Goal: Task Accomplishment & Management: Manage account settings

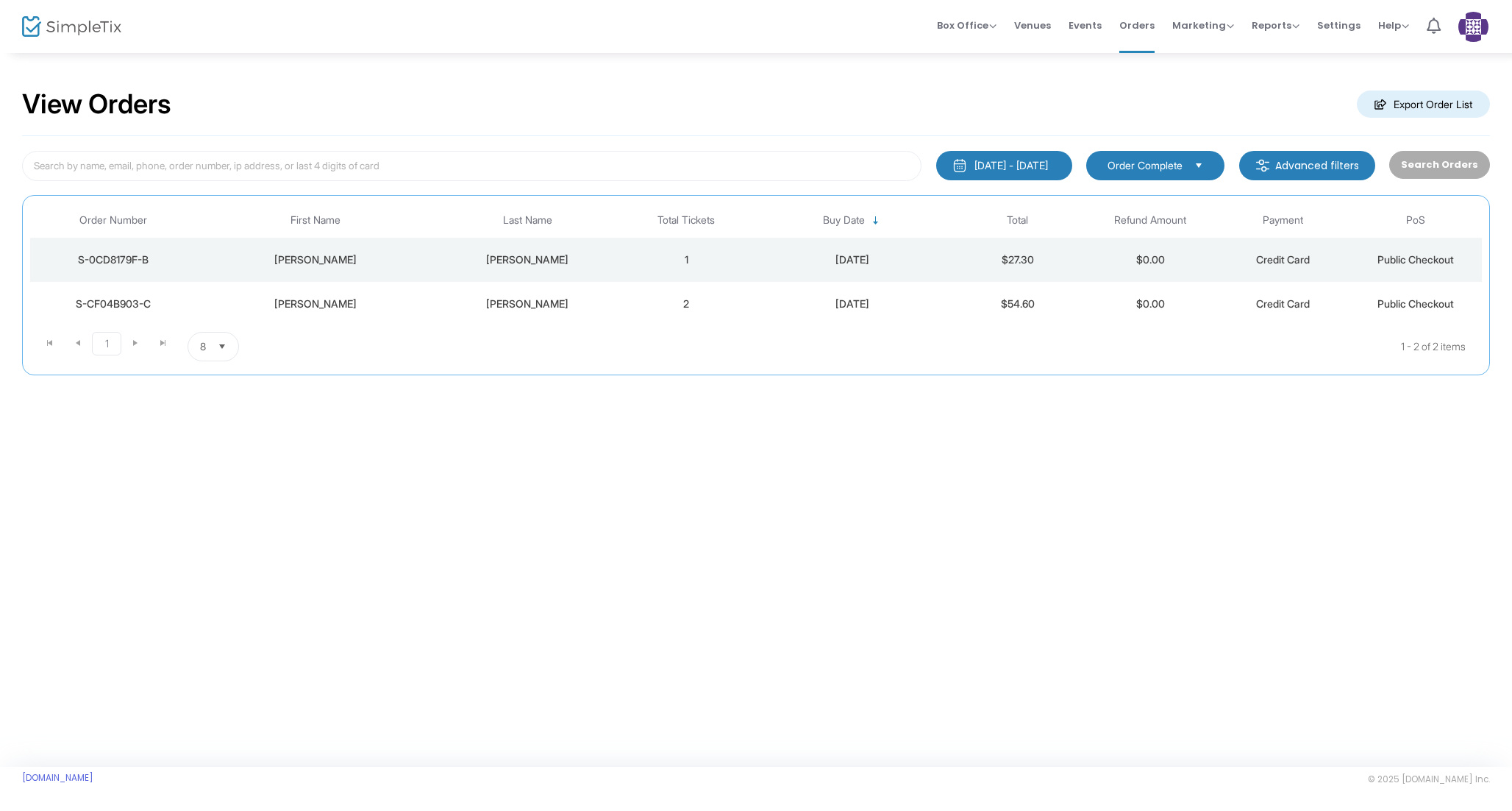
click at [298, 261] on div "[PERSON_NAME]" at bounding box center [314, 260] width 231 height 15
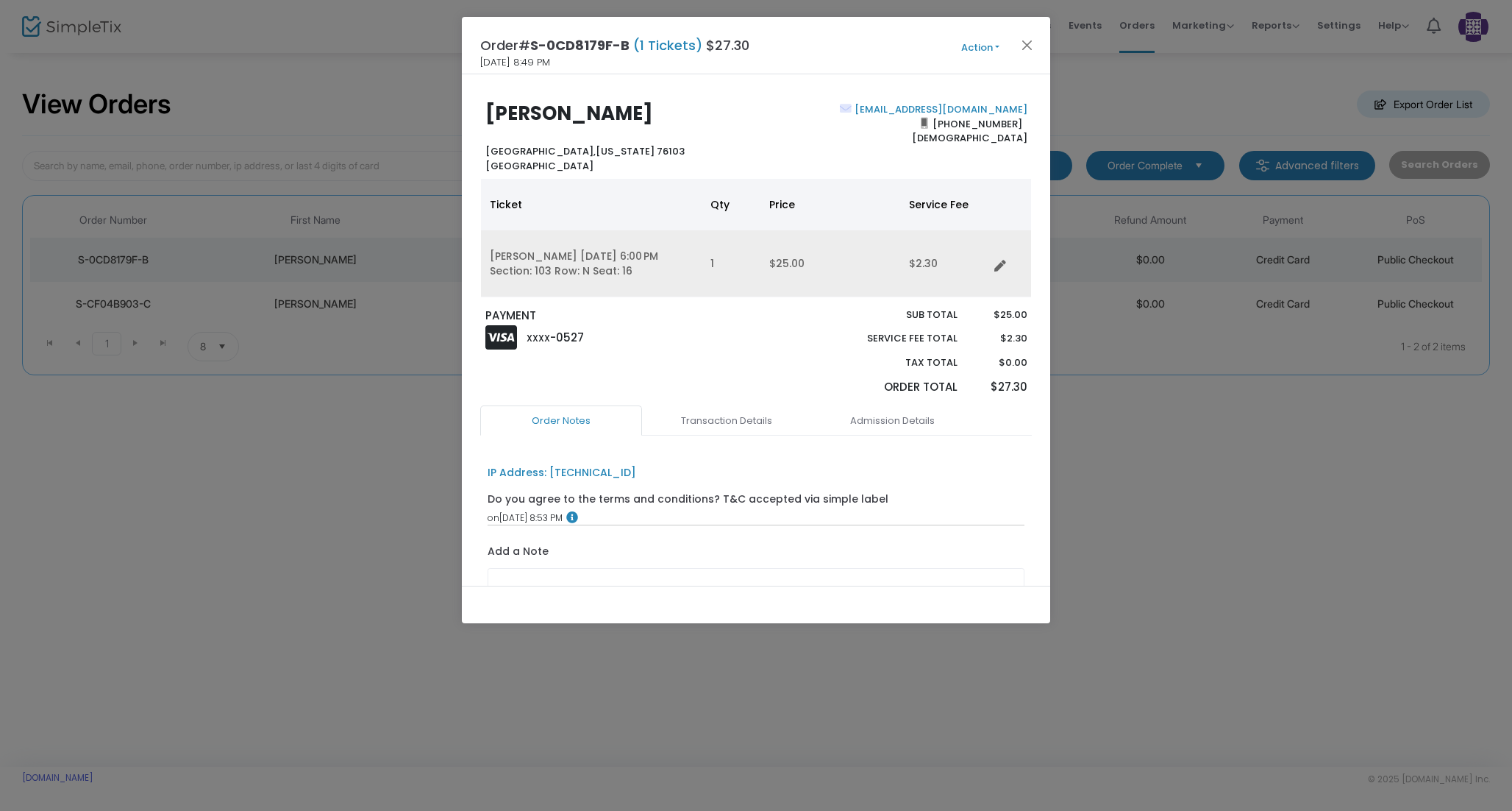
click at [611, 277] on td "[PERSON_NAME] [DATE] 6:00 PM Section: 103 Row: N Seat: 16" at bounding box center [590, 263] width 221 height 67
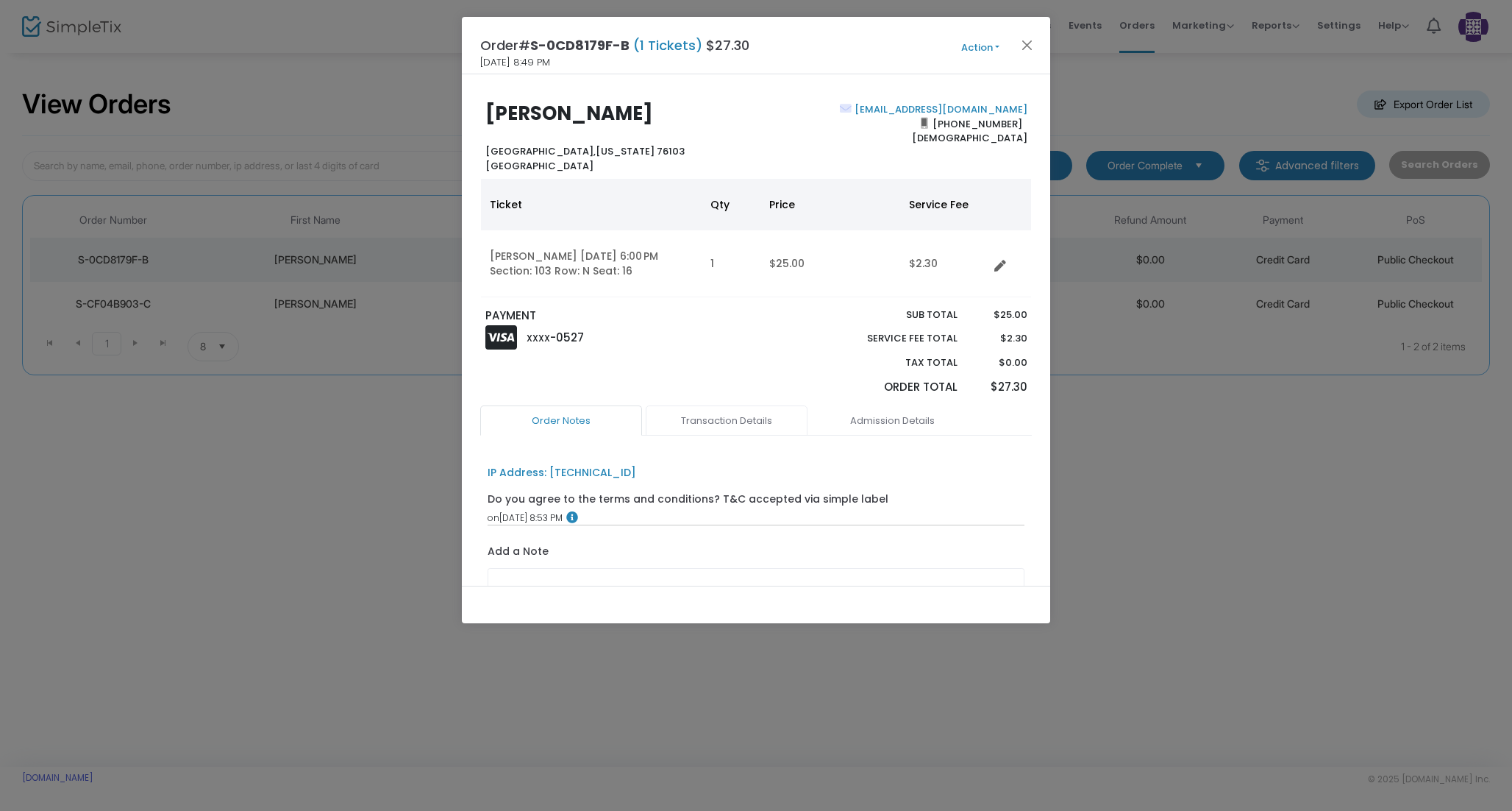
click at [727, 417] on link "Transaction Details" at bounding box center [726, 421] width 161 height 31
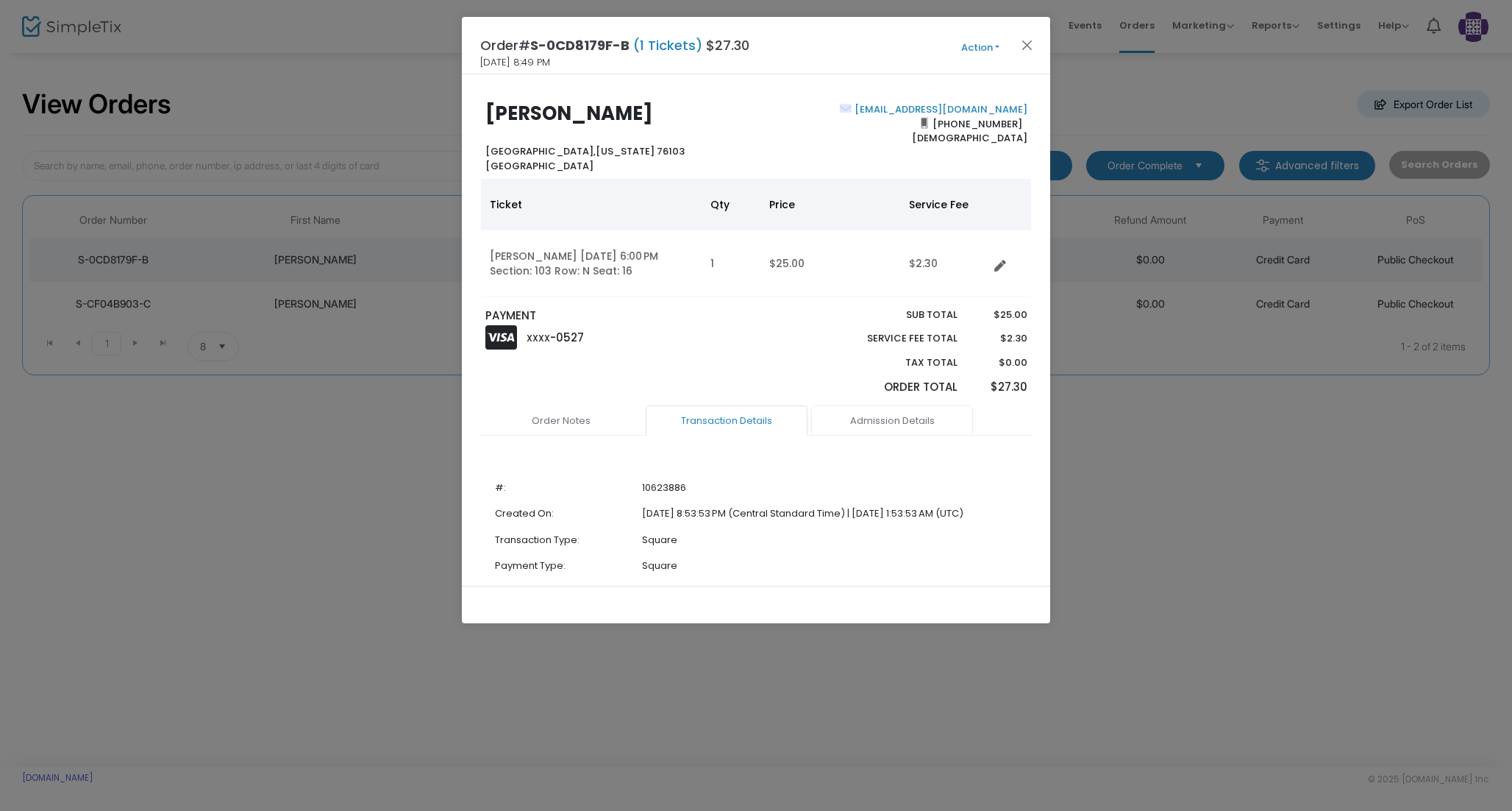
click at [873, 419] on link "Admission Details" at bounding box center [892, 421] width 161 height 31
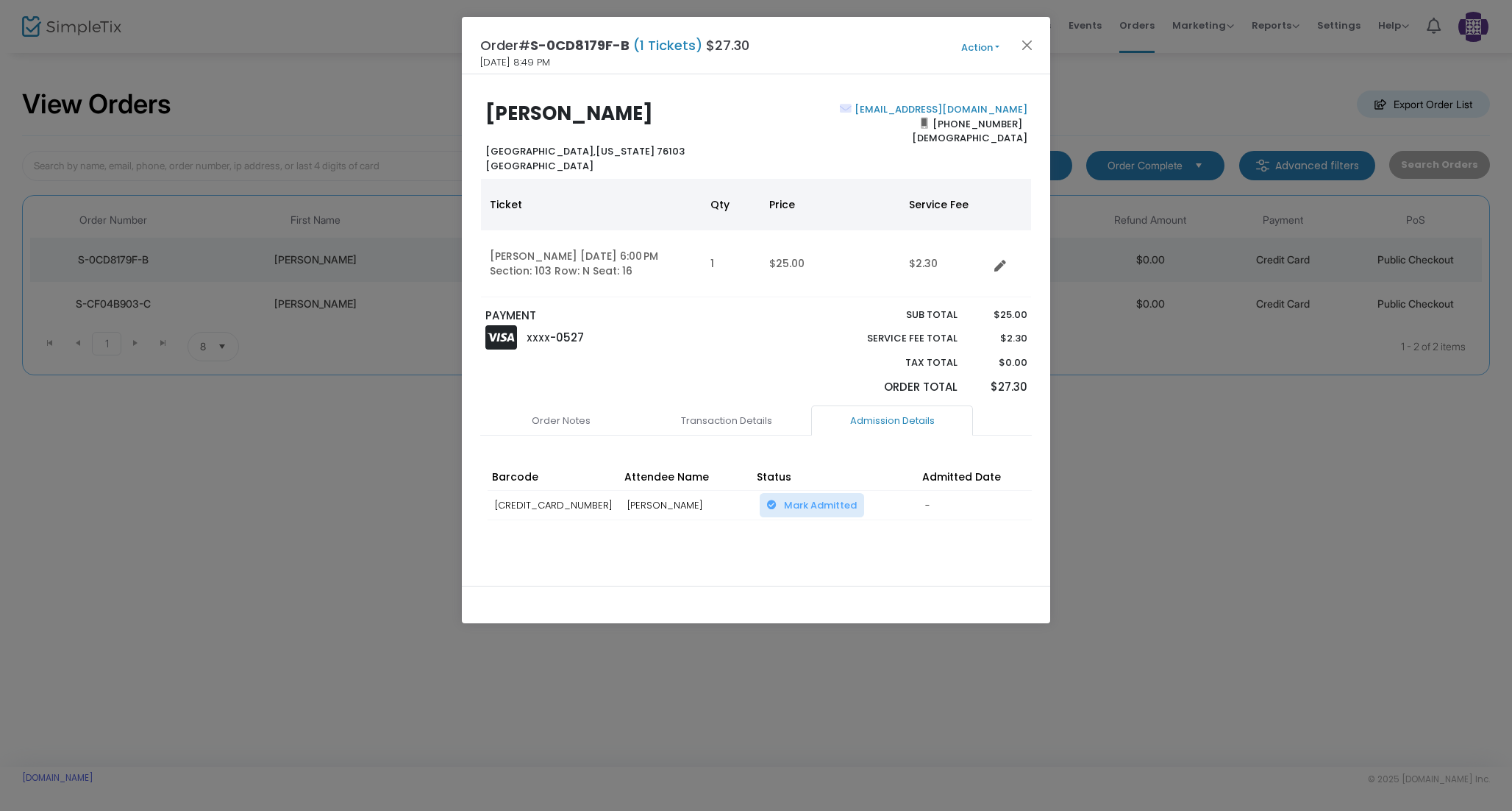
click at [989, 46] on button "Action" at bounding box center [981, 47] width 88 height 16
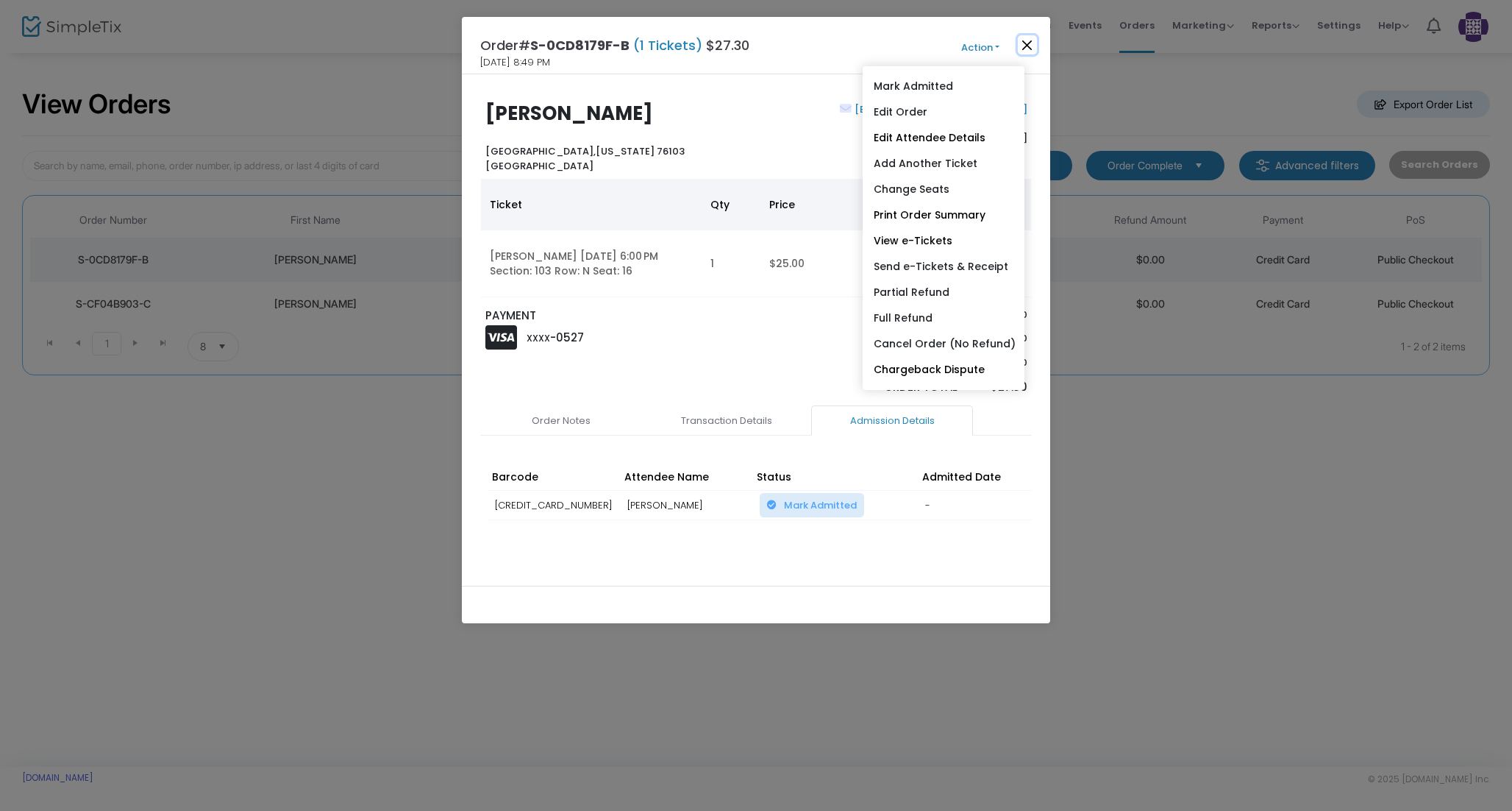
click at [1027, 42] on button "Close" at bounding box center [1028, 45] width 19 height 19
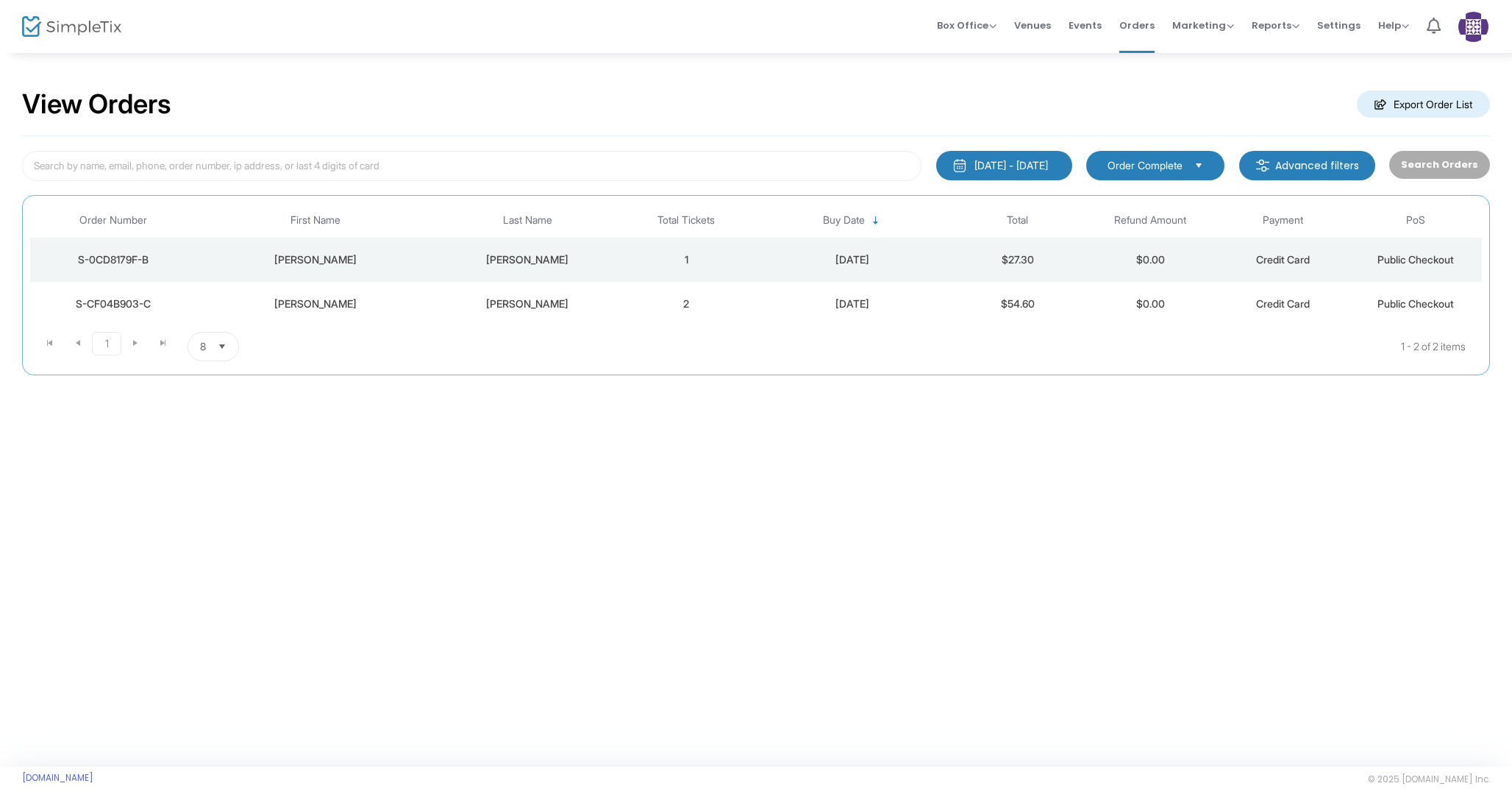
click at [306, 302] on div "[PERSON_NAME]" at bounding box center [314, 304] width 231 height 15
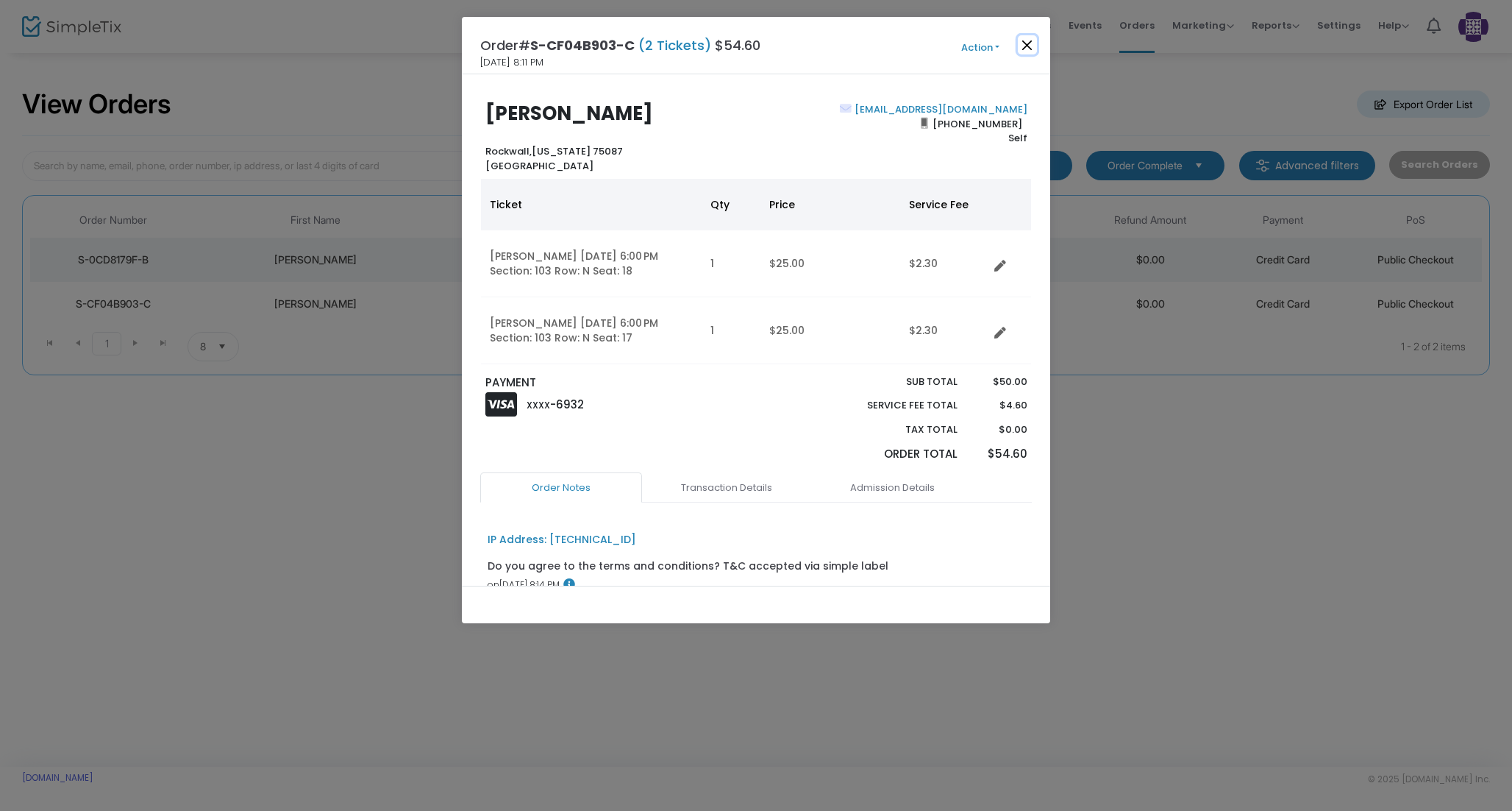
click at [1027, 44] on button "Close" at bounding box center [1028, 45] width 19 height 19
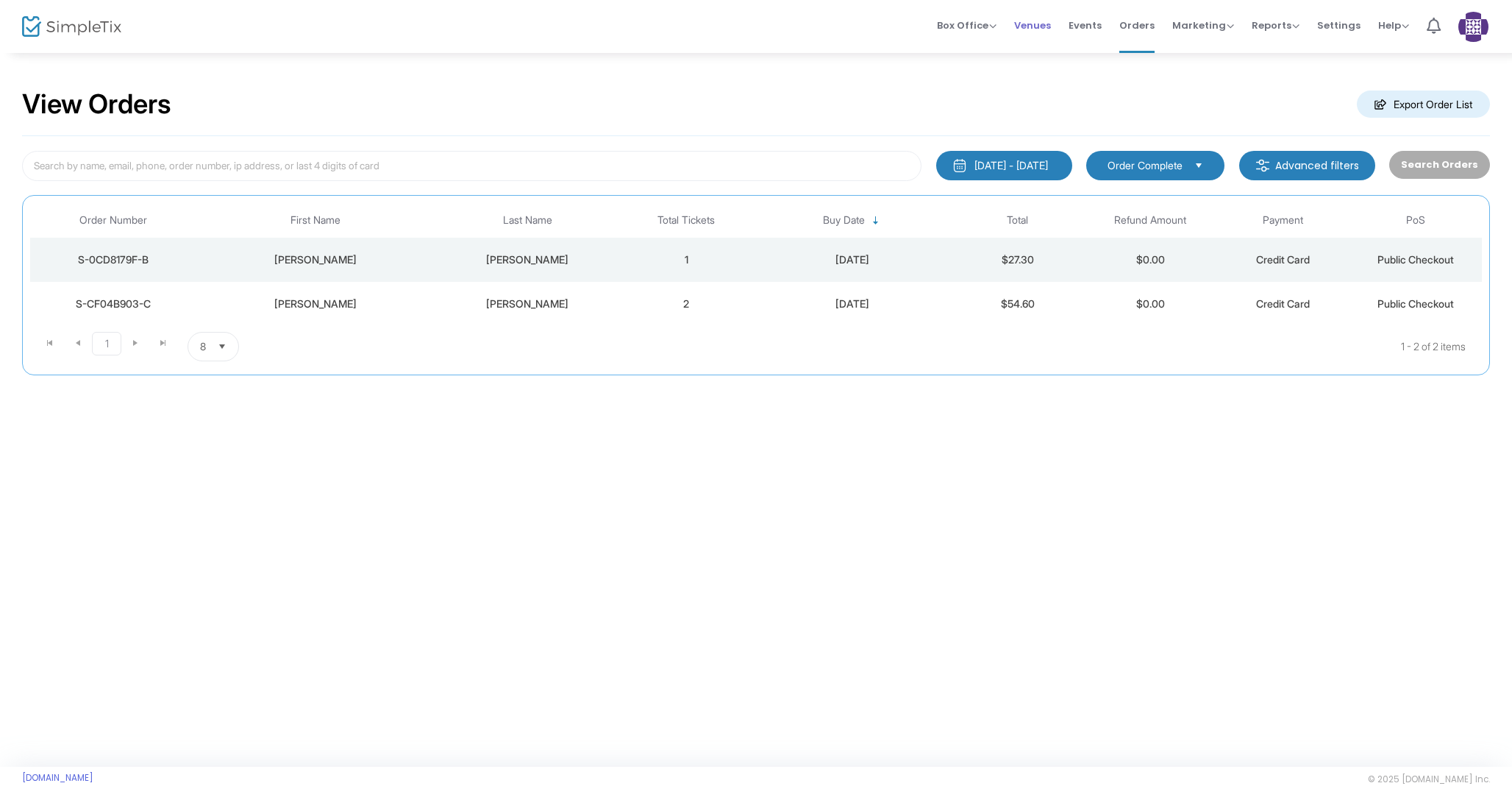
click at [1051, 30] on span "Venues" at bounding box center [1032, 25] width 37 height 38
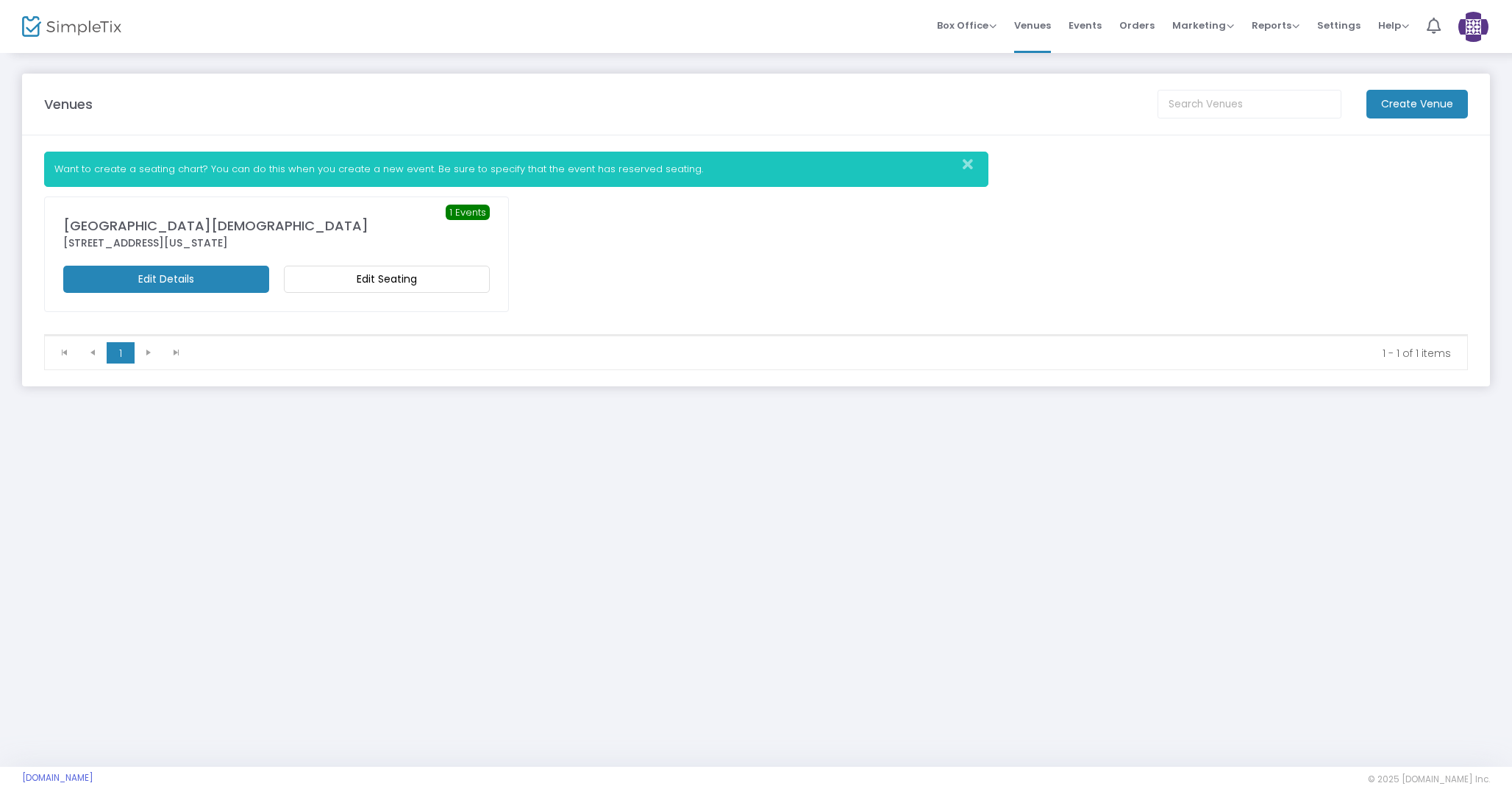
click at [237, 286] on m-button "Edit Details" at bounding box center [165, 279] width 206 height 27
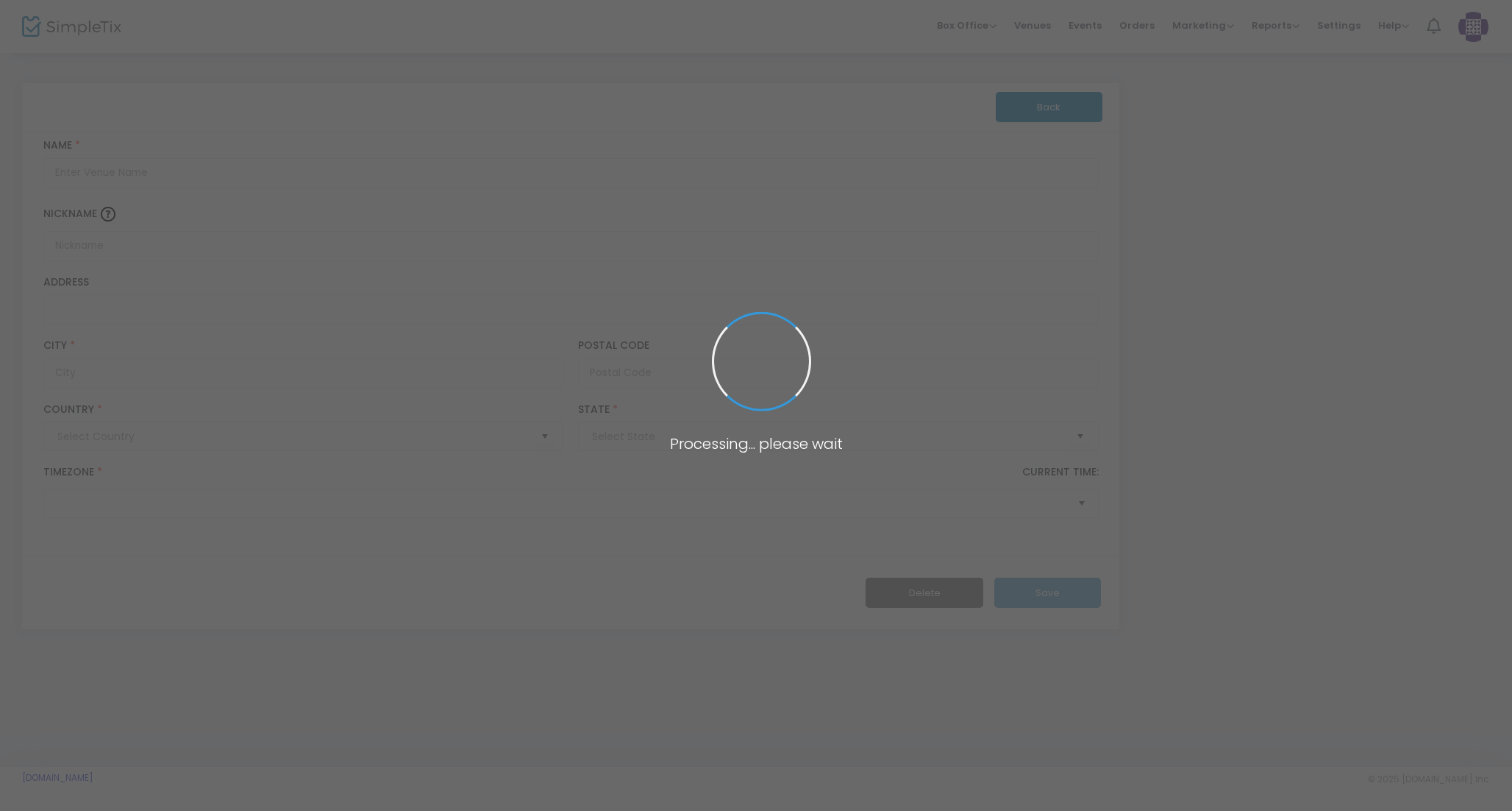
type input "[GEOGRAPHIC_DATA]"
type input "[GEOGRAPHIC_DATA][DEMOGRAPHIC_DATA]"
type input "[STREET_ADDRESS]"
type input "Sunnyvale"
type input "75182"
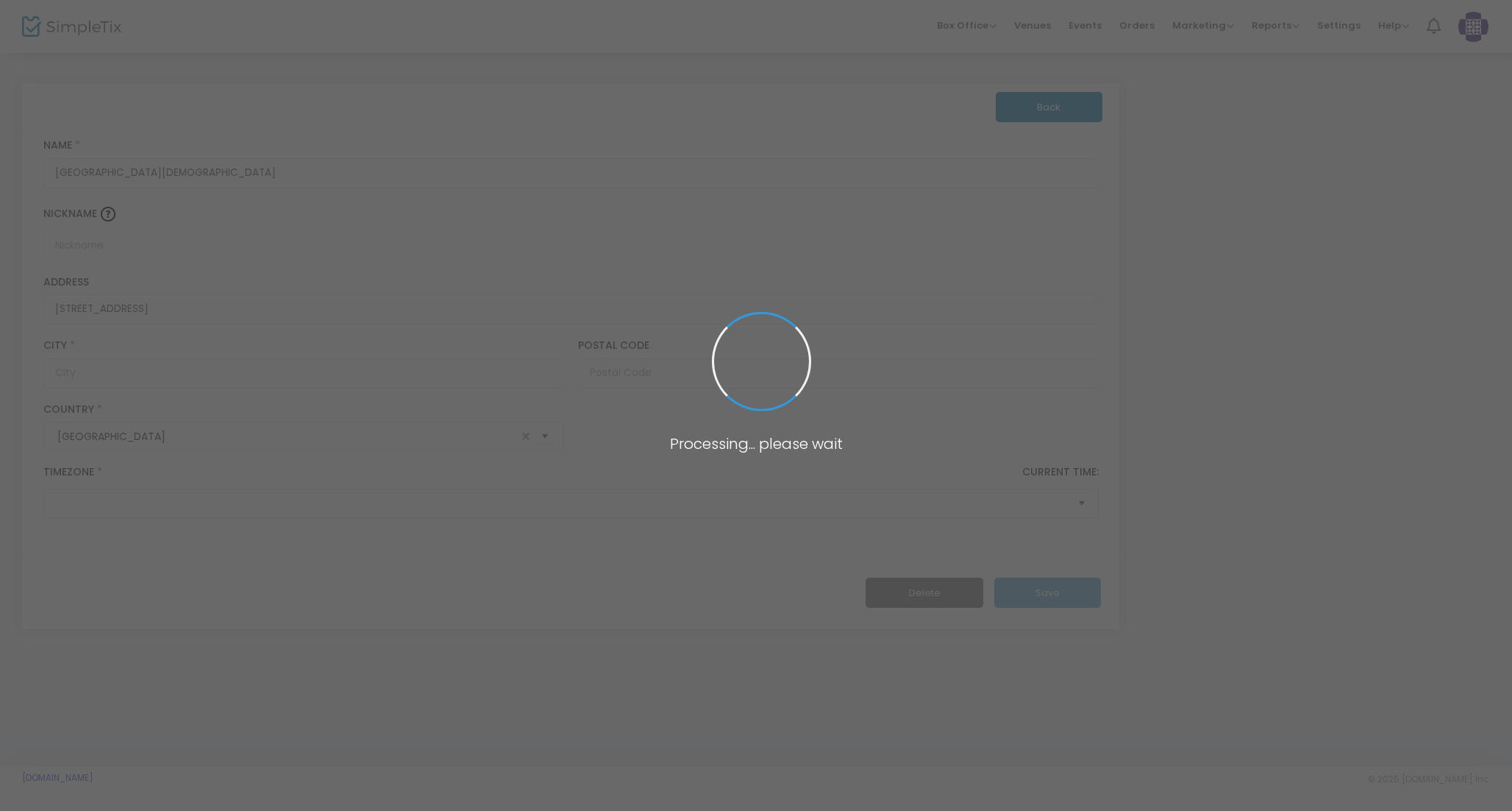
type input "[GEOGRAPHIC_DATA]"
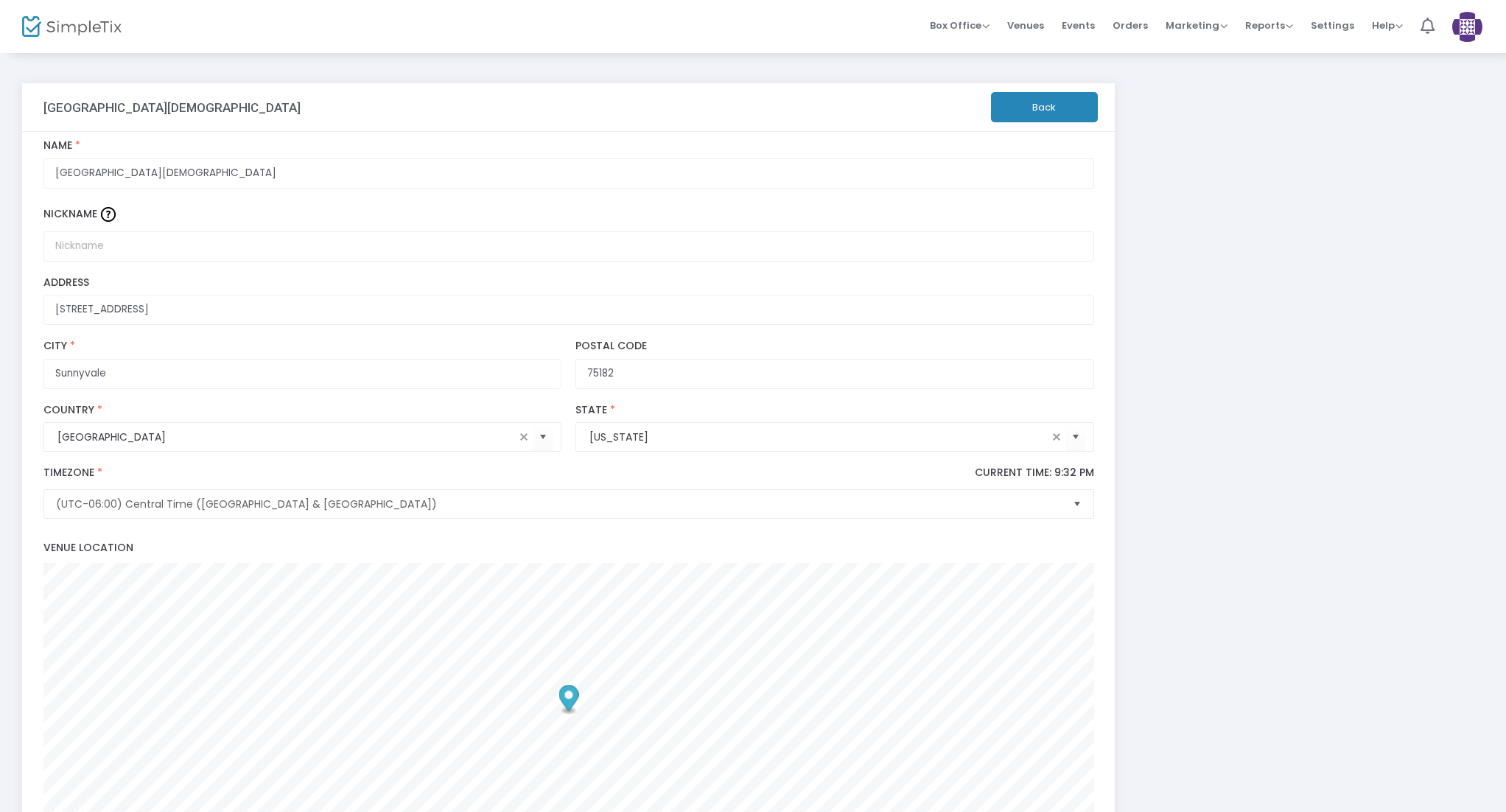
click at [1067, 111] on button "Back" at bounding box center [1044, 107] width 107 height 30
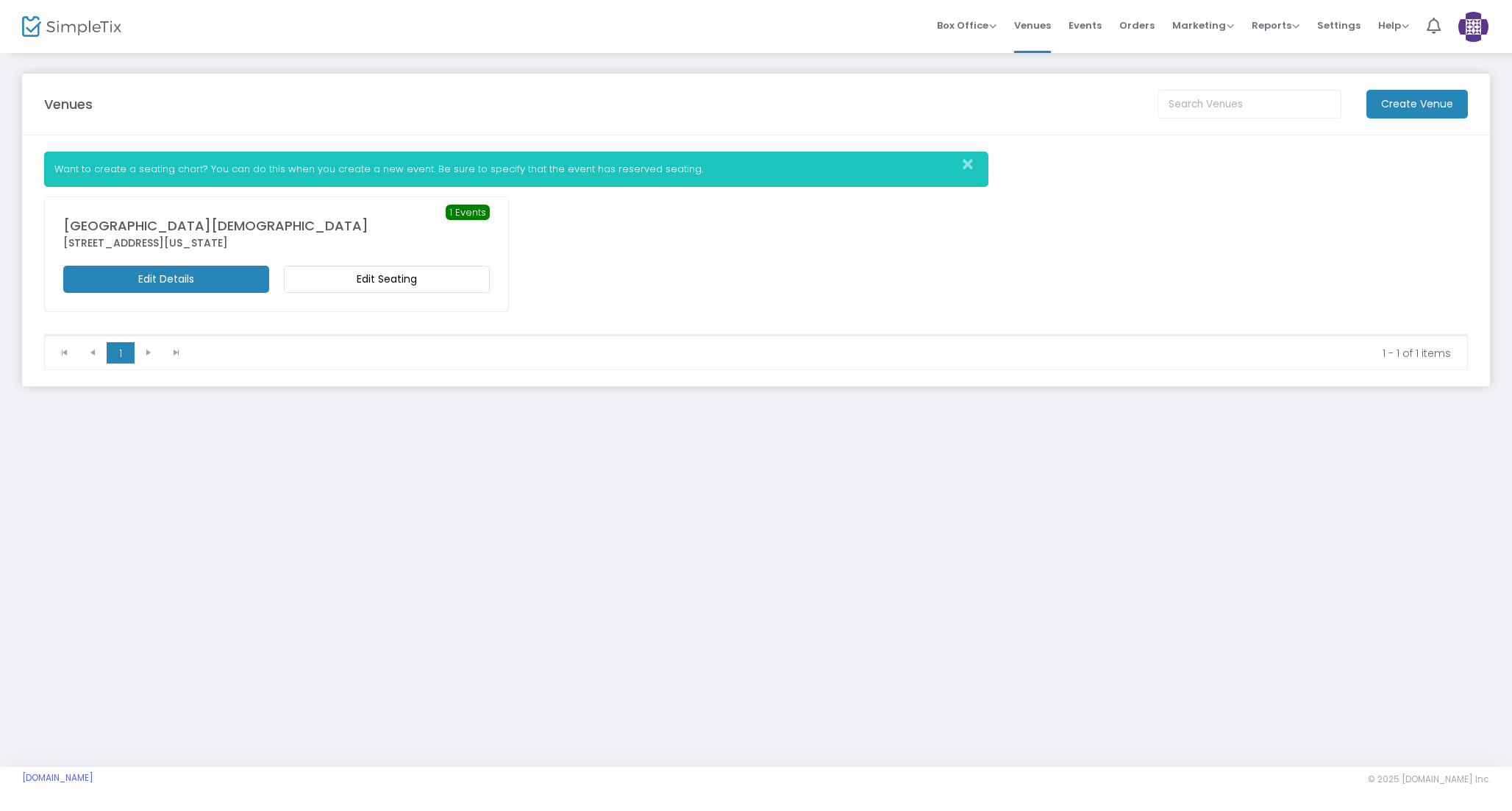
click at [427, 285] on m-button "Edit Seating" at bounding box center [386, 279] width 206 height 27
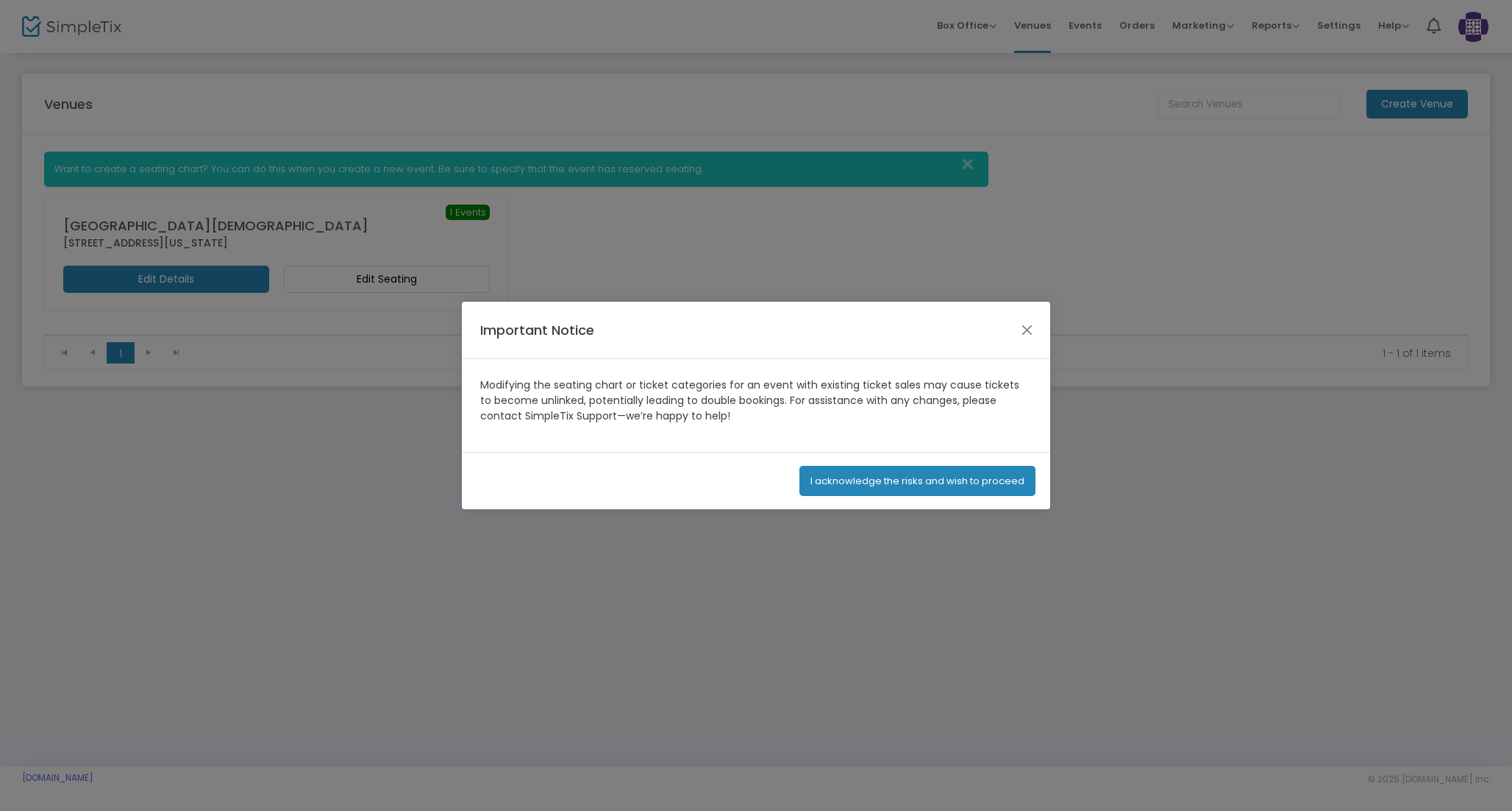
click at [856, 486] on button "I acknowledge the risks and wish to proceed" at bounding box center [918, 481] width 237 height 30
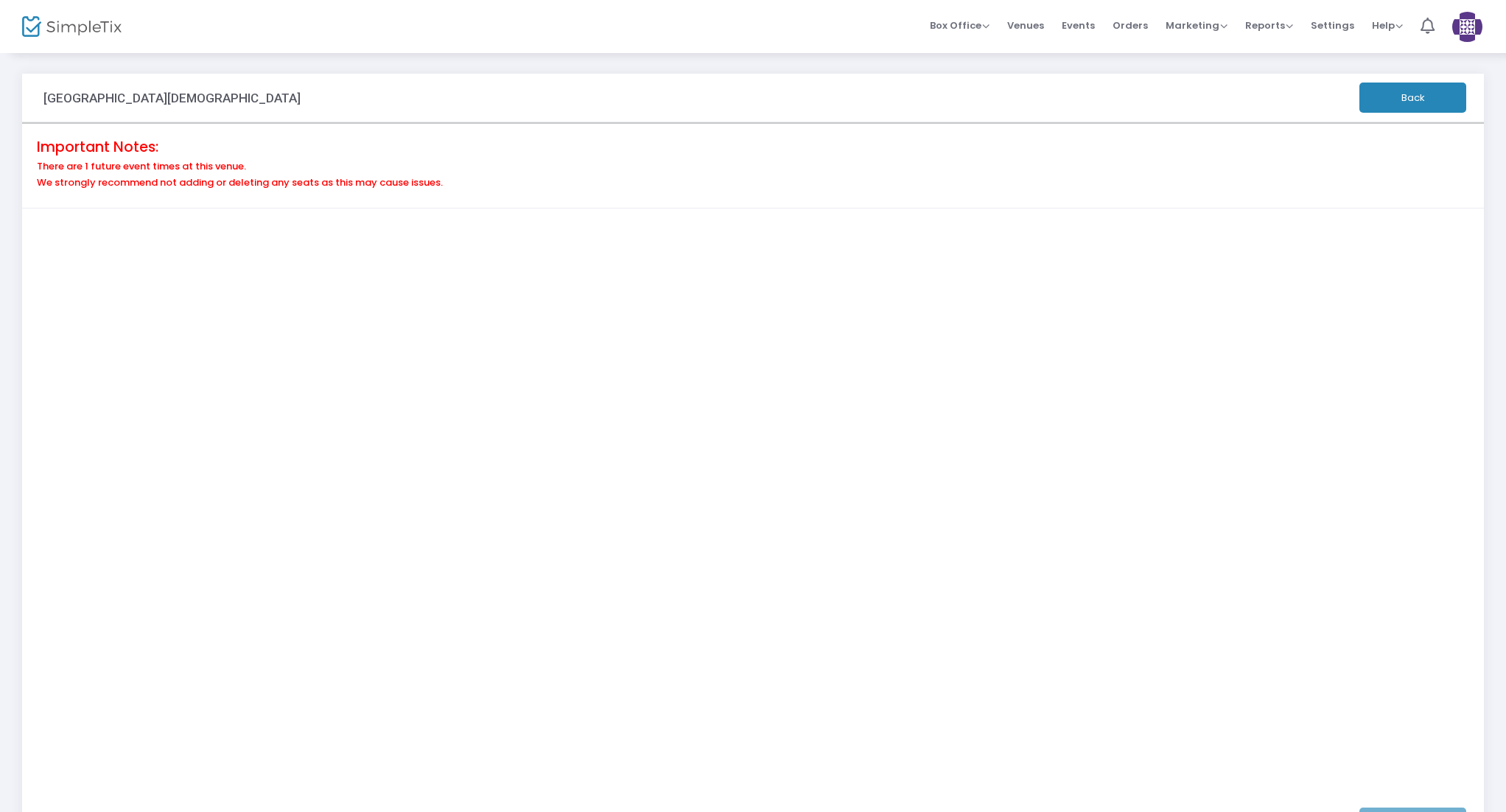
click at [1404, 94] on button "Back" at bounding box center [1413, 98] width 107 height 30
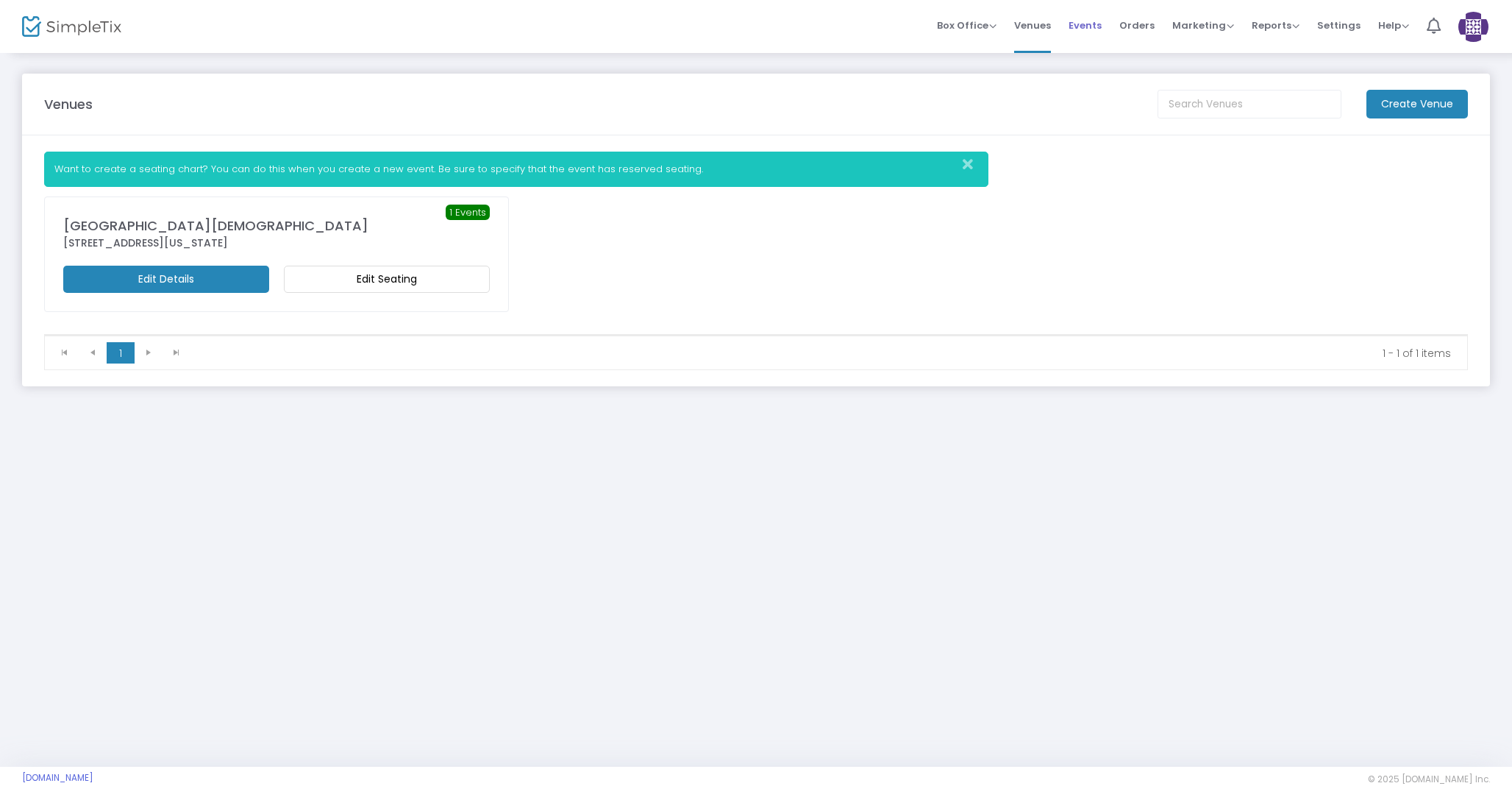
click at [1100, 23] on span "Events" at bounding box center [1085, 25] width 33 height 38
